Goal: Information Seeking & Learning: Learn about a topic

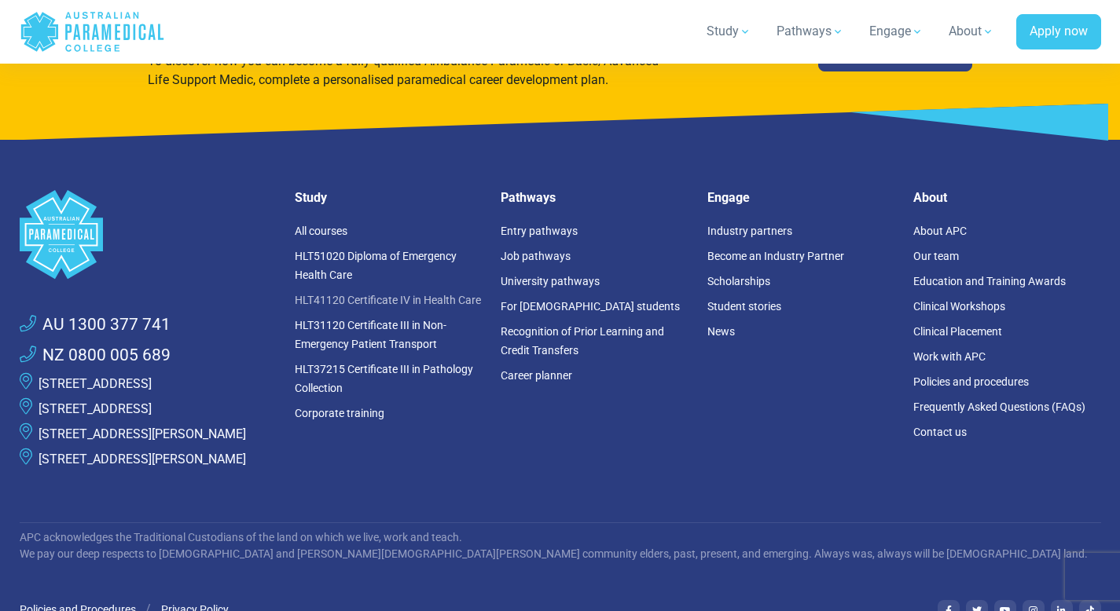
scroll to position [2450, 0]
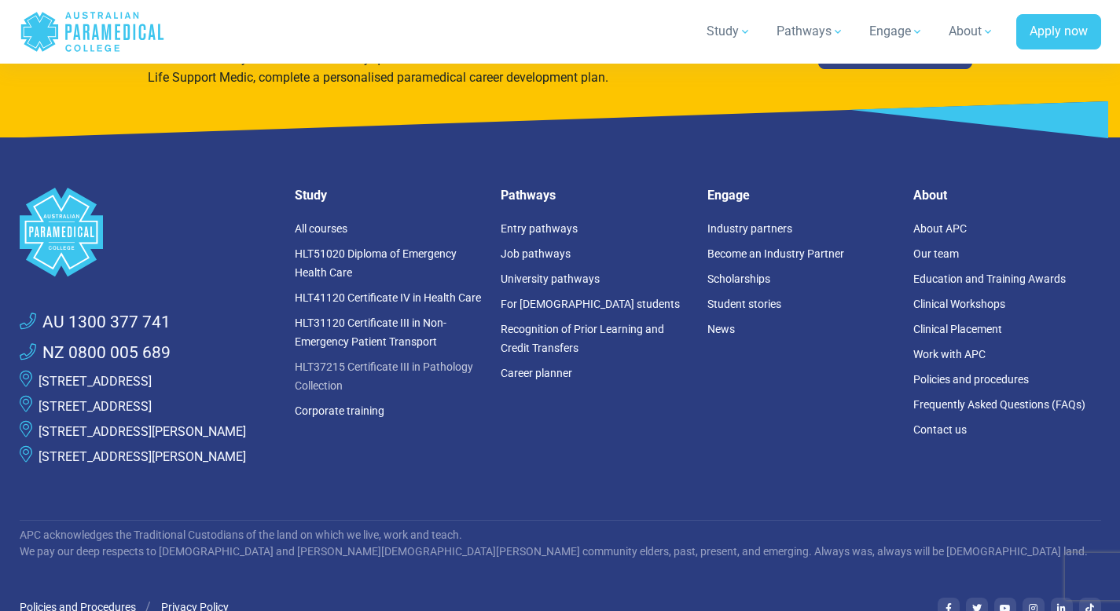
click at [414, 361] on link "HLT37215 Certificate III in Pathology Collection" at bounding box center [384, 376] width 178 height 31
click at [405, 326] on link "HLT31120 Certificate III in Non-Emergency Patient Transport" at bounding box center [371, 332] width 152 height 31
click at [360, 292] on link "HLT41120 Certificate IV in Health Care" at bounding box center [388, 298] width 186 height 13
click at [341, 248] on link "HLT51020 Diploma of Emergency Health Care" at bounding box center [376, 263] width 162 height 31
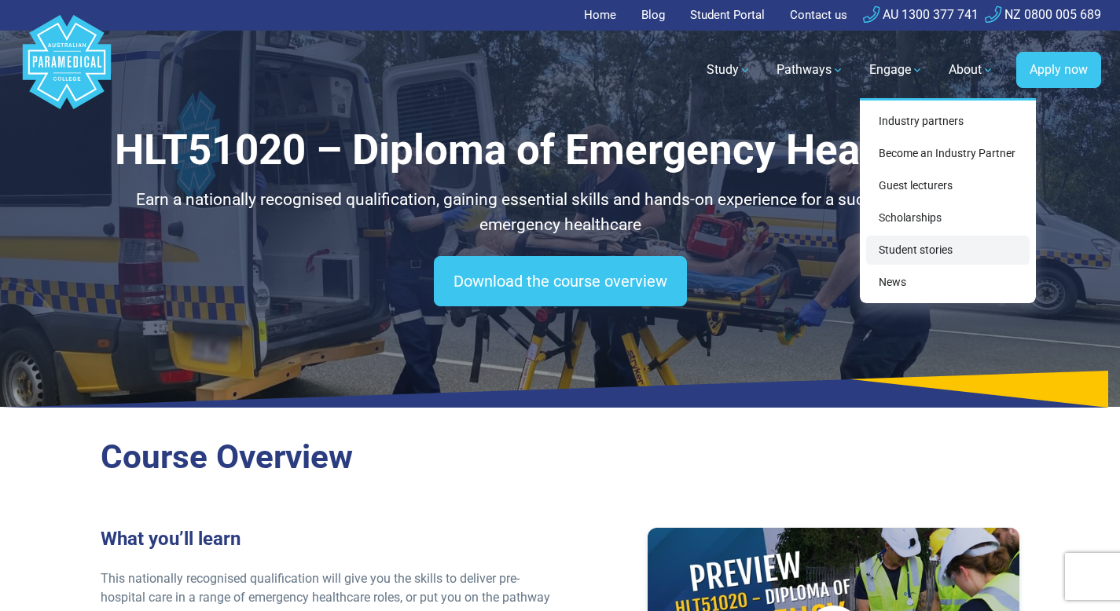
click at [927, 254] on link "Student stories" at bounding box center [947, 250] width 163 height 29
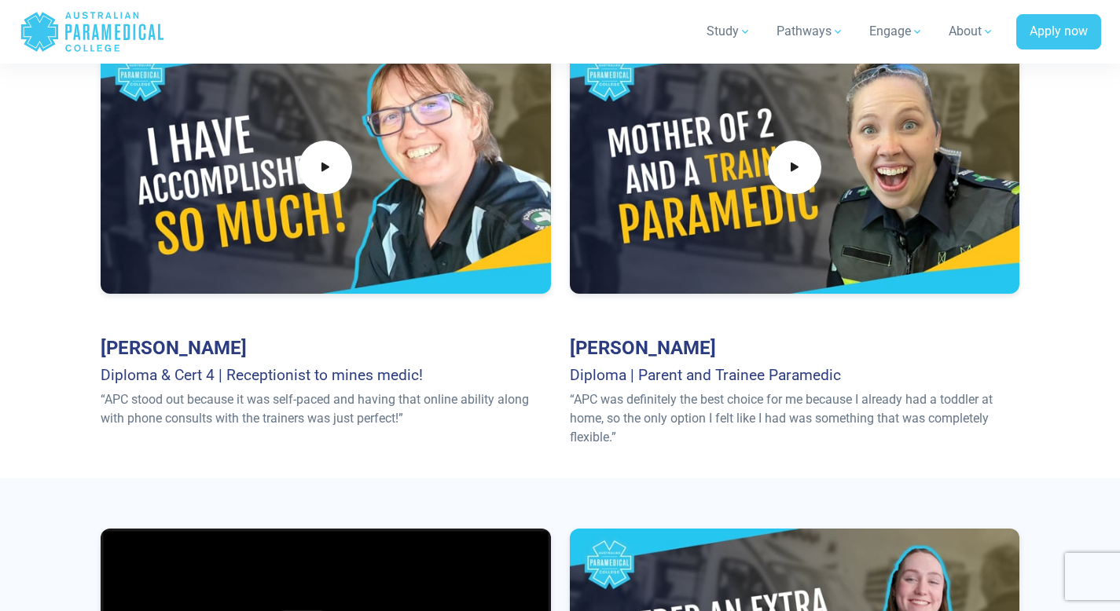
scroll to position [619, 0]
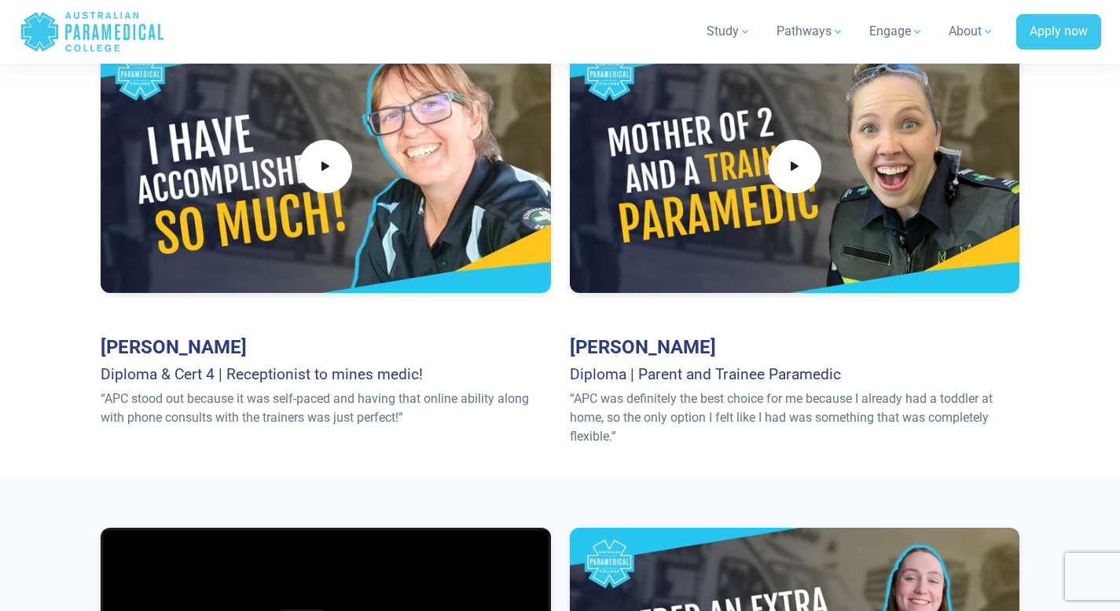
click at [19, 301] on div "Student Testimonials Choosing the right healthcare training provider is a big d…" at bounding box center [560, 157] width 1100 height 641
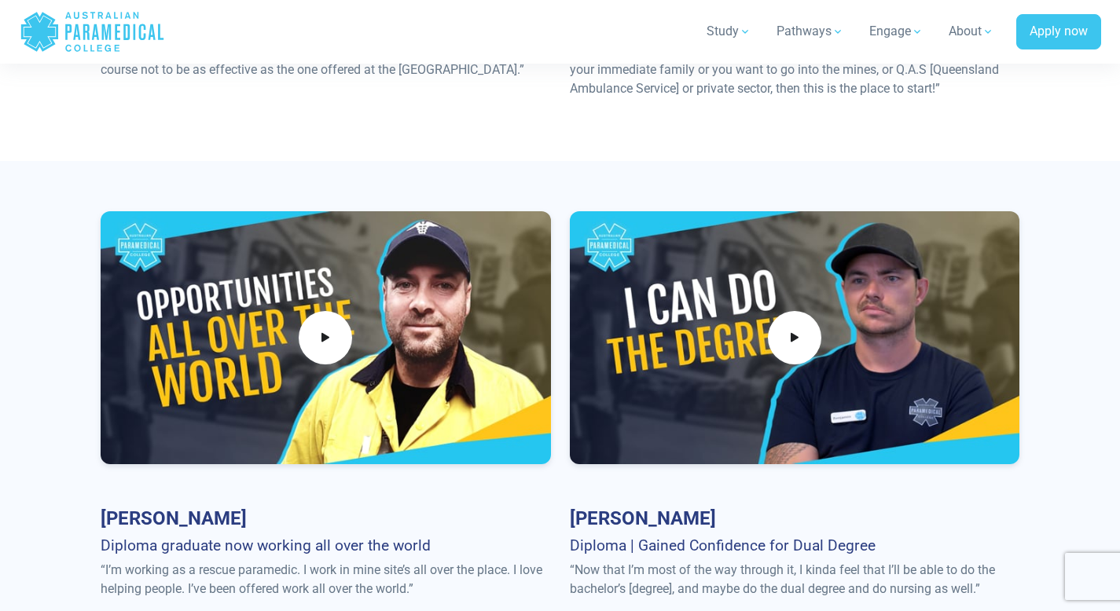
scroll to position [10472, 0]
